Goal: Information Seeking & Learning: Find contact information

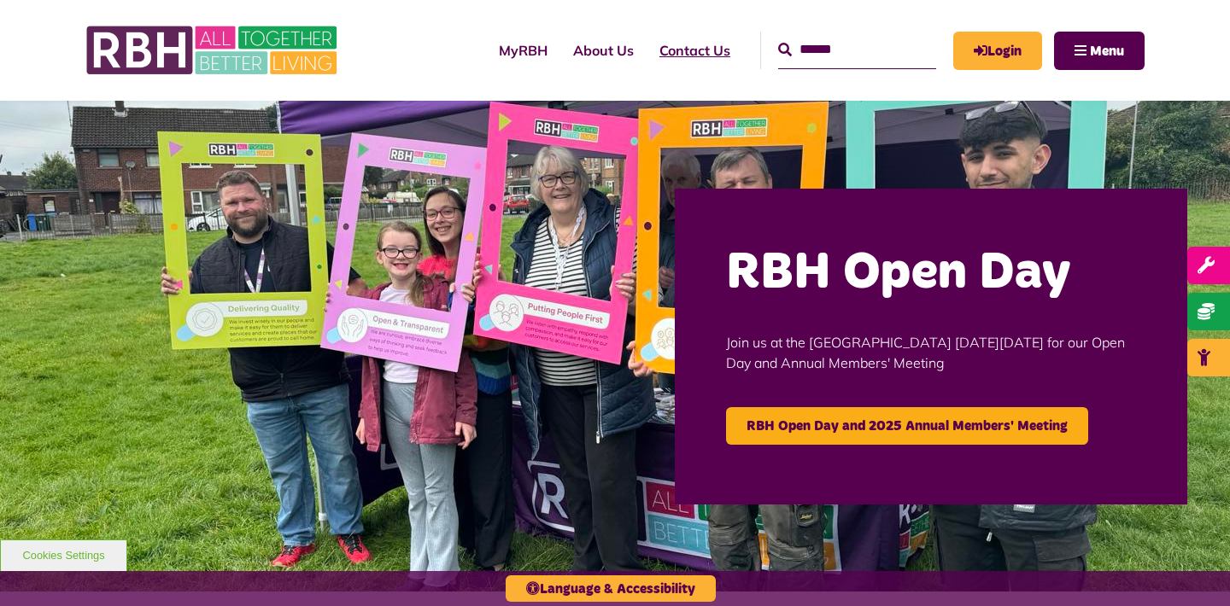
click at [683, 52] on link "Contact Us" at bounding box center [695, 50] width 97 height 46
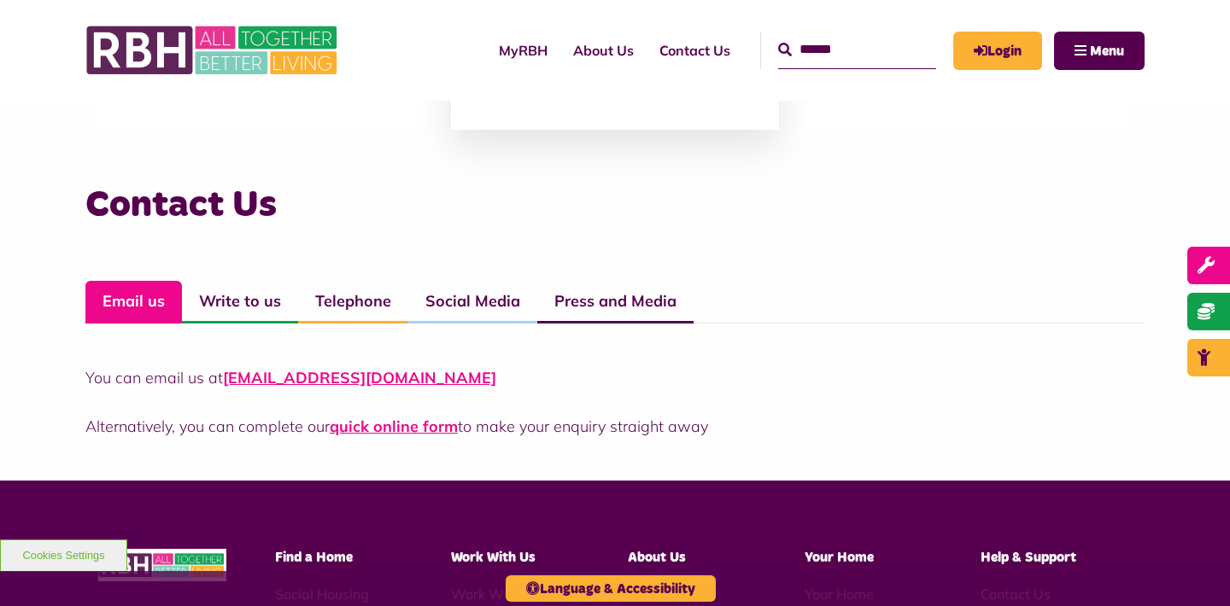
scroll to position [1137, 0]
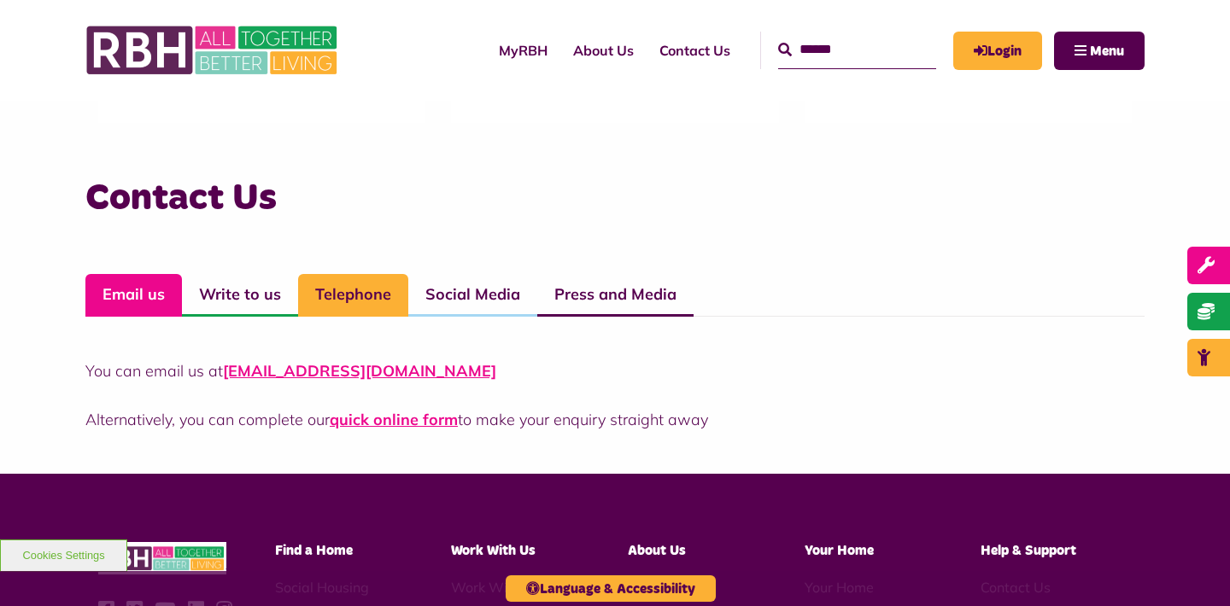
click at [374, 297] on link "Telephone" at bounding box center [353, 295] width 110 height 43
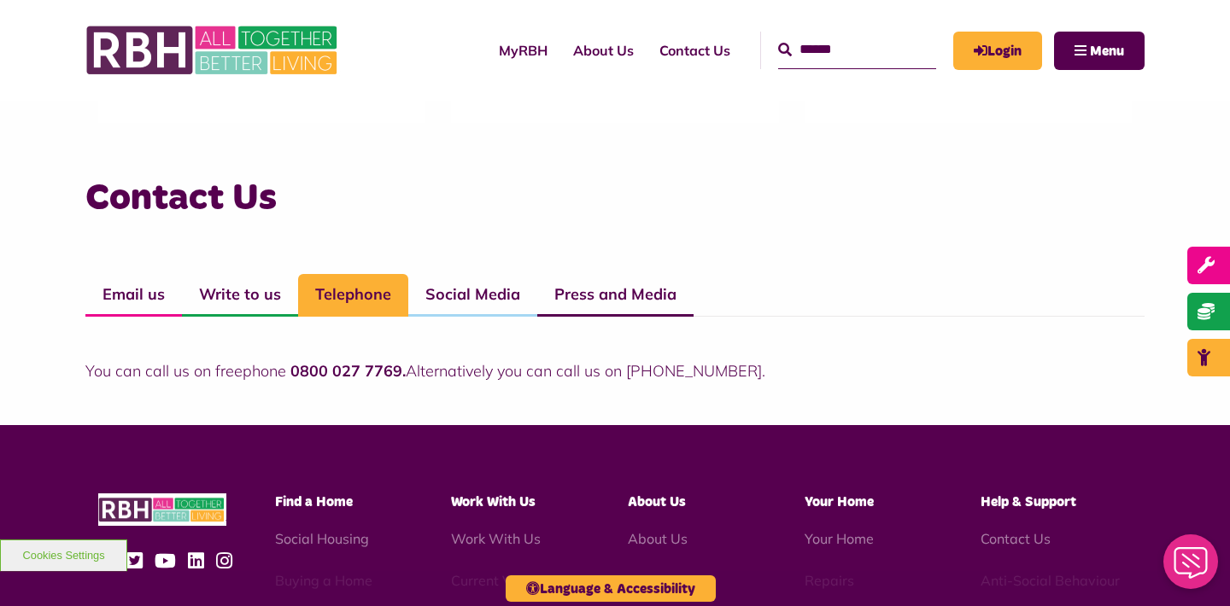
scroll to position [1136, 0]
